Goal: Use online tool/utility: Utilize a website feature to perform a specific function

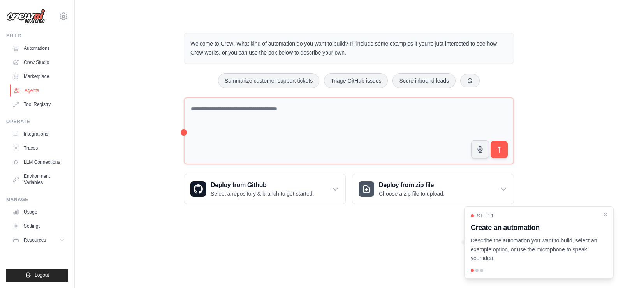
click at [39, 92] on link "Agents" at bounding box center [39, 90] width 59 height 12
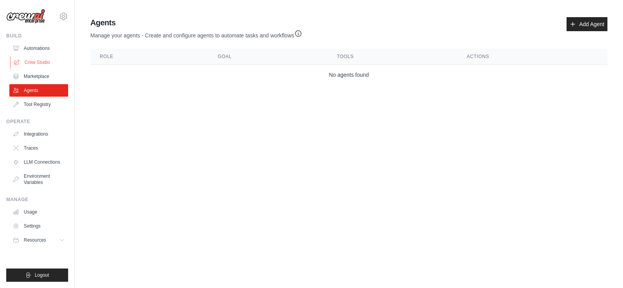
click at [48, 66] on link "Crew Studio" at bounding box center [39, 62] width 59 height 12
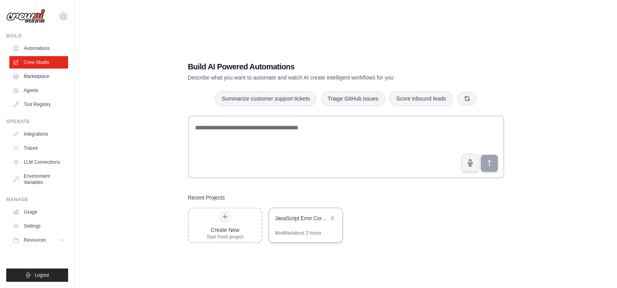
click at [291, 232] on div "Modified about 2 hours" at bounding box center [298, 233] width 46 height 6
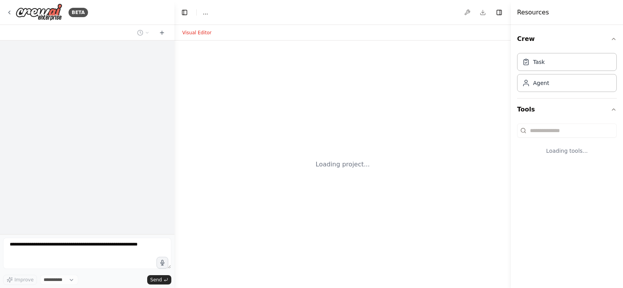
select select "****"
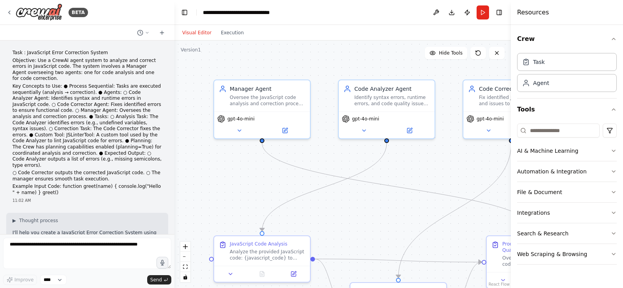
scroll to position [889, 0]
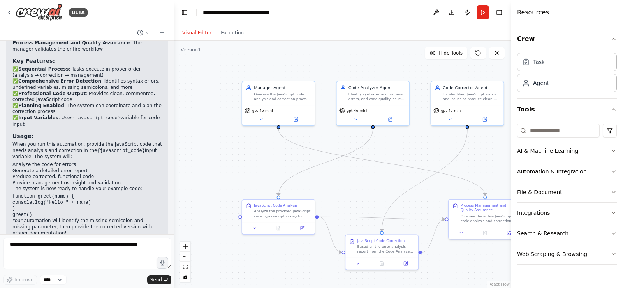
drag, startPoint x: 403, startPoint y: 175, endPoint x: 371, endPoint y: 113, distance: 69.6
click at [371, 114] on div ".deletable-edge-delete-btn { width: 20px; height: 20px; border: 0px solid #ffff…" at bounding box center [342, 163] width 336 height 247
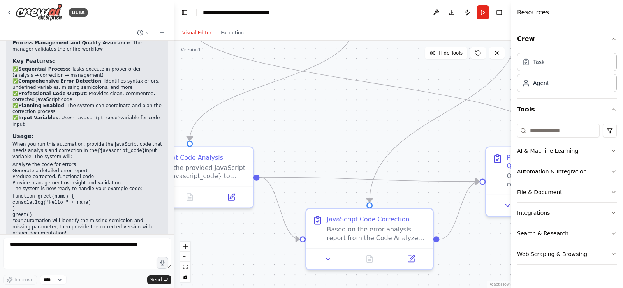
drag, startPoint x: 283, startPoint y: 146, endPoint x: 148, endPoint y: 118, distance: 137.3
click at [149, 118] on div "BETA Task : JavaScript Error Correction System Objective: Use a CrewAI agent sy…" at bounding box center [311, 144] width 623 height 288
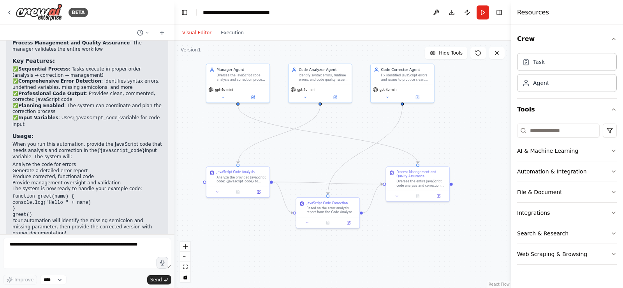
drag, startPoint x: 247, startPoint y: 125, endPoint x: 333, endPoint y: 147, distance: 88.4
click at [333, 147] on div ".deletable-edge-delete-btn { width: 20px; height: 20px; border: 0px solid #ffff…" at bounding box center [342, 163] width 336 height 247
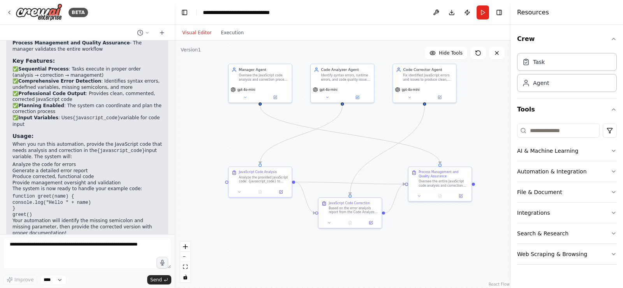
drag, startPoint x: 319, startPoint y: 145, endPoint x: 343, endPoint y: 145, distance: 23.7
click at [343, 145] on div ".deletable-edge-delete-btn { width: 20px; height: 20px; border: 0px solid #ffff…" at bounding box center [342, 163] width 336 height 247
click at [483, 14] on button "Run" at bounding box center [482, 12] width 12 height 14
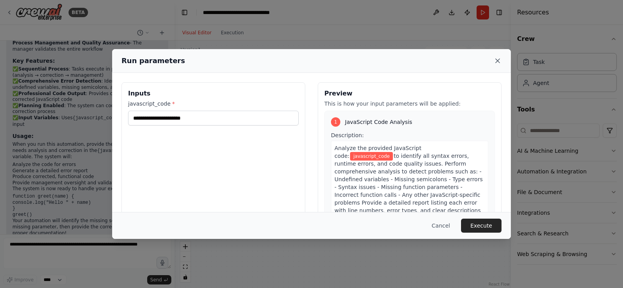
click at [498, 63] on icon at bounding box center [498, 61] width 8 height 8
